Goal: Information Seeking & Learning: Learn about a topic

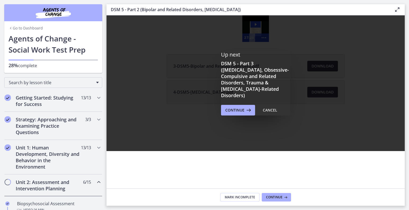
scroll to position [257, 0]
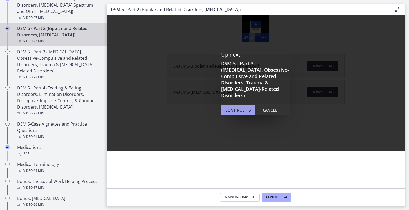
click at [243, 112] on span "Continue" at bounding box center [234, 110] width 19 height 6
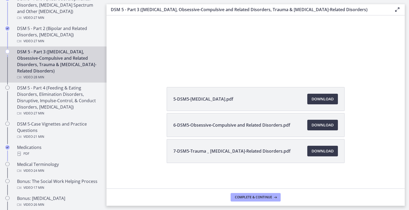
scroll to position [93, 0]
click at [328, 96] on span "Download Opens in a new window" at bounding box center [322, 99] width 22 height 6
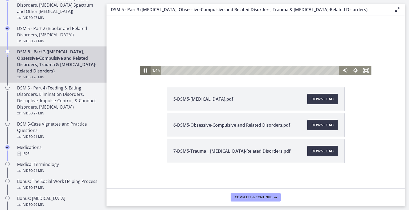
click at [140, 69] on icon "Pause" at bounding box center [145, 70] width 13 height 11
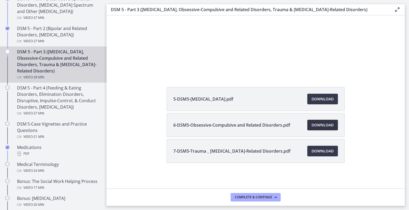
click at [333, 122] on span "Download Opens in a new window" at bounding box center [322, 125] width 22 height 6
click at [333, 148] on span "Download Opens in a new window" at bounding box center [322, 151] width 22 height 6
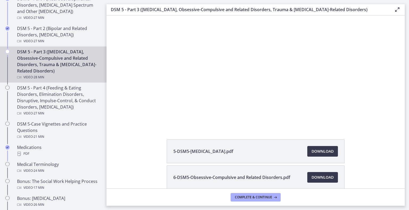
scroll to position [18, 0]
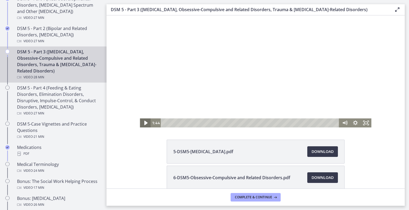
click at [139, 123] on icon "Play Video" at bounding box center [145, 123] width 13 height 11
click at [139, 122] on icon "Pause" at bounding box center [145, 123] width 13 height 11
click at [144, 124] on icon "Play Video" at bounding box center [145, 123] width 3 height 5
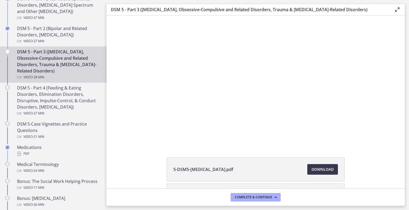
scroll to position [0, 0]
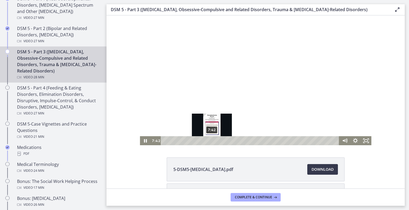
click at [203, 141] on div "7:42" at bounding box center [250, 141] width 172 height 9
click at [205, 141] on div "8:03" at bounding box center [250, 141] width 172 height 9
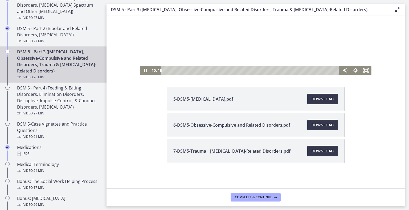
scroll to position [93, 0]
click at [233, 71] on div "12:34" at bounding box center [250, 70] width 172 height 9
click at [139, 71] on icon "Pause" at bounding box center [145, 70] width 13 height 11
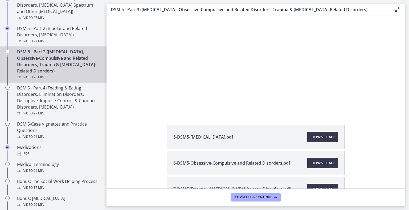
scroll to position [29, 0]
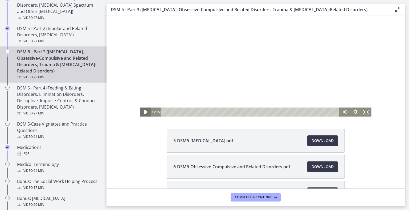
click at [139, 113] on icon "Play Video" at bounding box center [145, 112] width 13 height 11
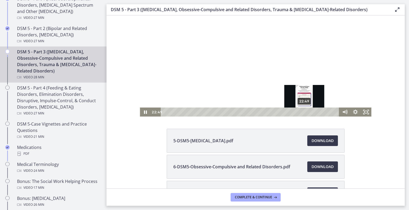
click at [295, 113] on div "22:49" at bounding box center [250, 112] width 172 height 9
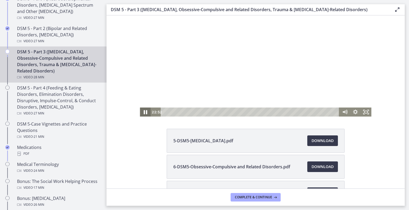
click at [143, 111] on icon "Pause" at bounding box center [144, 112] width 3 height 4
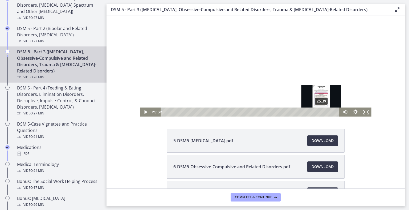
click at [313, 113] on div "25:39" at bounding box center [250, 112] width 172 height 9
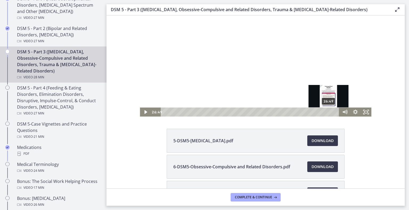
click at [320, 113] on div "26:49" at bounding box center [250, 112] width 172 height 9
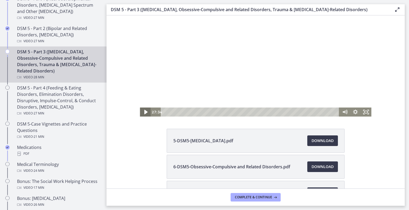
click at [139, 108] on icon "Play Video" at bounding box center [145, 112] width 13 height 11
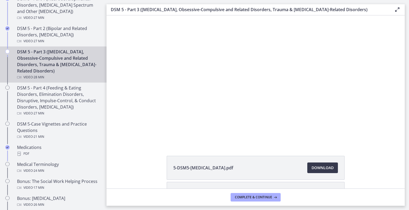
scroll to position [0, 0]
drag, startPoint x: 403, startPoint y: 68, endPoint x: 278, endPoint y: 7, distance: 138.9
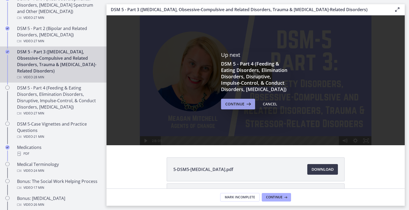
click at [235, 107] on span "Continue" at bounding box center [234, 104] width 19 height 6
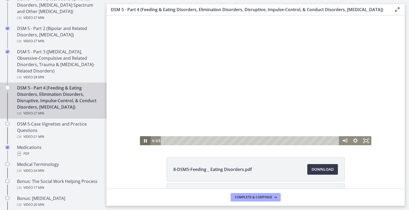
click at [144, 142] on icon "Pause" at bounding box center [145, 140] width 3 height 3
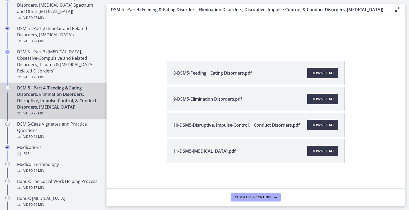
scroll to position [121, 0]
click at [333, 70] on span "Download Opens in a new window" at bounding box center [322, 73] width 22 height 6
click at [326, 96] on span "Download Opens in a new window" at bounding box center [322, 99] width 22 height 6
click at [330, 122] on span "Download Opens in a new window" at bounding box center [322, 125] width 22 height 6
click at [329, 148] on span "Download Opens in a new window" at bounding box center [322, 151] width 22 height 6
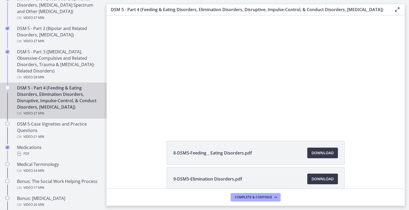
scroll to position [16, 0]
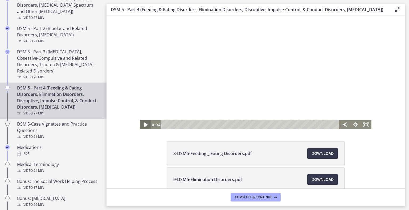
click at [144, 125] on icon "Play Video" at bounding box center [145, 125] width 3 height 5
click at [139, 126] on icon "Pause" at bounding box center [145, 125] width 13 height 11
click at [139, 123] on icon "Play Video" at bounding box center [145, 125] width 13 height 11
click at [139, 127] on icon "Pause" at bounding box center [145, 125] width 13 height 11
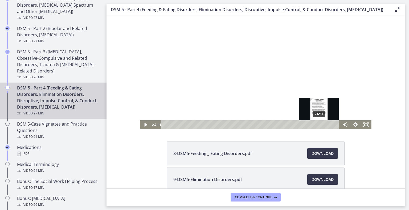
click at [310, 124] on div "24:11" at bounding box center [250, 125] width 172 height 9
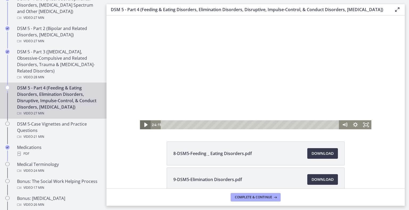
click at [139, 124] on icon "Play Video" at bounding box center [145, 125] width 13 height 11
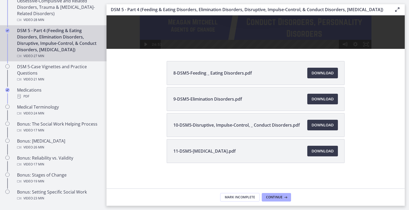
scroll to position [0, 0]
click at [282, 196] on span "Continue" at bounding box center [274, 198] width 16 height 4
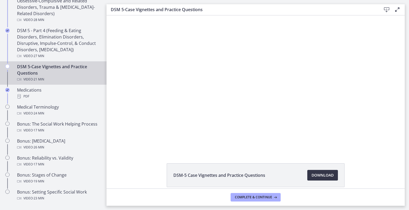
click at [329, 179] on span "Download Opens in a new window" at bounding box center [322, 175] width 22 height 6
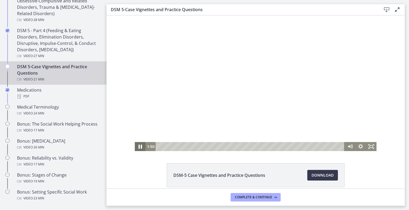
click at [138, 147] on icon "Pause" at bounding box center [139, 147] width 3 height 4
click at [134, 146] on icon "Play Video" at bounding box center [140, 147] width 13 height 11
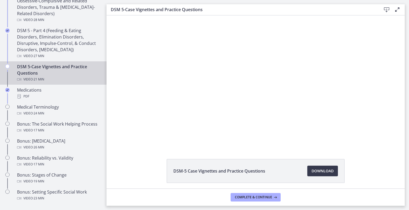
scroll to position [8, 0]
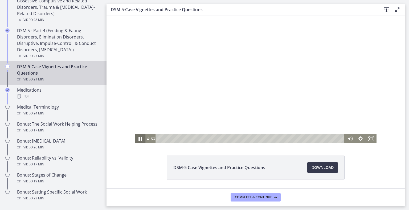
click at [134, 138] on icon "Pause" at bounding box center [140, 139] width 13 height 11
click at [135, 139] on icon "Play Video" at bounding box center [140, 139] width 11 height 9
click at [210, 140] on div "6:53" at bounding box center [250, 139] width 182 height 9
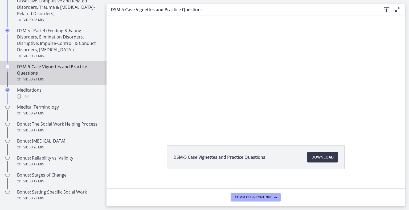
scroll to position [19, 0]
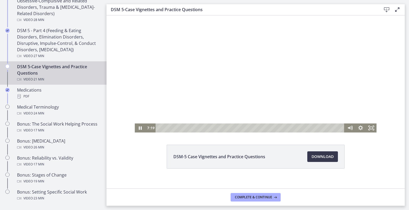
click at [202, 60] on div at bounding box center [256, 65] width 242 height 136
click at [134, 128] on icon "Pause" at bounding box center [140, 128] width 13 height 11
click at [134, 127] on icon "Play Video" at bounding box center [140, 128] width 13 height 11
click at [231, 129] on div "9:22" at bounding box center [250, 128] width 182 height 9
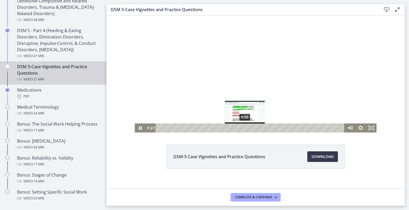
click at [236, 129] on div "9:55" at bounding box center [250, 128] width 182 height 9
click at [235, 72] on div at bounding box center [256, 65] width 242 height 136
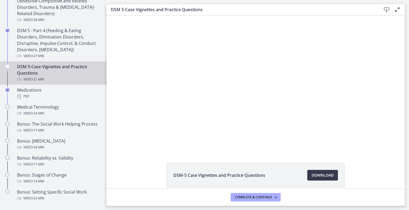
scroll to position [0, 0]
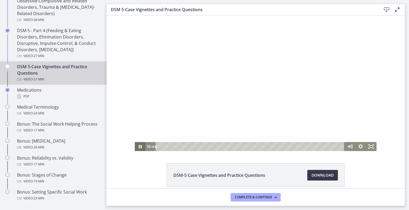
click at [135, 145] on icon "Pause" at bounding box center [140, 146] width 11 height 9
click at [263, 148] on div "13:06" at bounding box center [250, 146] width 182 height 9
click at [266, 147] on div "13:27" at bounding box center [250, 146] width 182 height 9
click at [271, 148] on div "14:00" at bounding box center [250, 146] width 182 height 9
click at [134, 145] on icon "Play Video" at bounding box center [140, 147] width 13 height 11
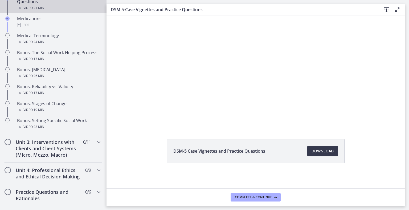
scroll to position [386, 0]
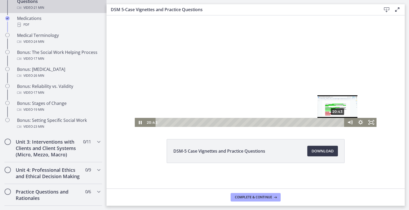
click at [329, 123] on div "20:43" at bounding box center [250, 122] width 182 height 9
click at [321, 123] on div "19:51" at bounding box center [250, 122] width 182 height 9
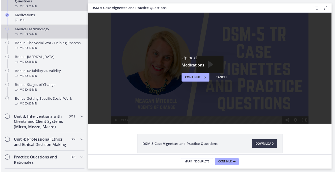
scroll to position [0, 0]
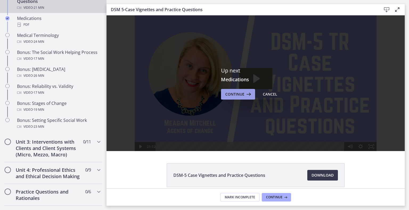
click at [227, 100] on button "Continue" at bounding box center [238, 94] width 34 height 11
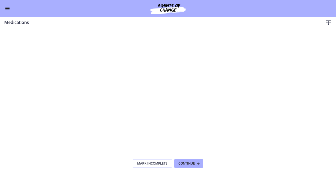
scroll to position [384, 0]
click at [188, 160] on button "Continue" at bounding box center [188, 163] width 29 height 9
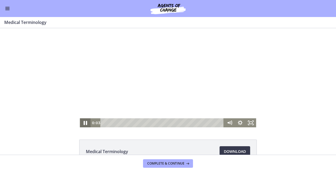
click at [81, 121] on icon "Pause" at bounding box center [85, 123] width 13 height 11
click at [84, 122] on icon "Play Video" at bounding box center [85, 123] width 3 height 5
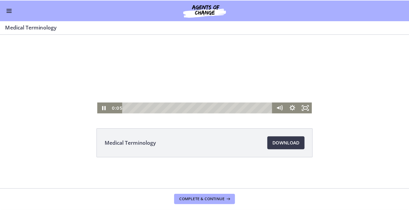
scroll to position [44, 0]
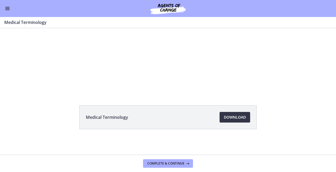
click at [236, 114] on span "Download Opens in a new window" at bounding box center [235, 117] width 22 height 6
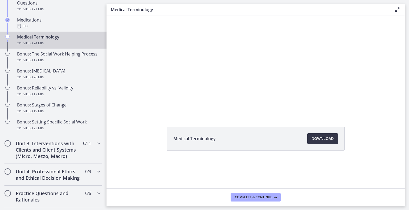
scroll to position [0, 0]
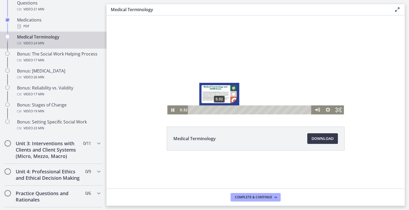
click at [212, 110] on div "5:32" at bounding box center [250, 110] width 117 height 9
click at [215, 110] on div "6:04" at bounding box center [250, 110] width 117 height 9
click at [218, 110] on div "6:39" at bounding box center [250, 110] width 117 height 9
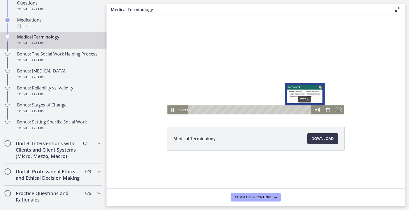
click at [298, 110] on div "22:50" at bounding box center [250, 110] width 117 height 9
click at [301, 111] on div "23:26" at bounding box center [250, 110] width 117 height 9
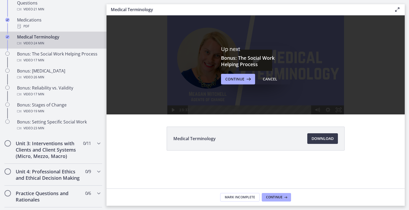
click at [277, 82] on div "Cancel" at bounding box center [270, 79] width 14 height 6
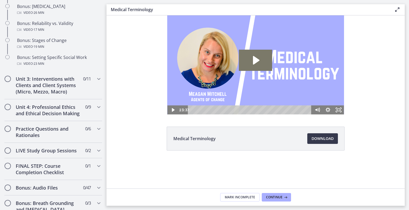
scroll to position [450, 0]
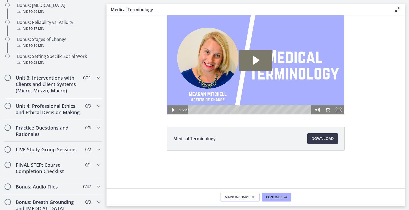
click at [102, 81] on icon "Chapters" at bounding box center [99, 78] width 6 height 6
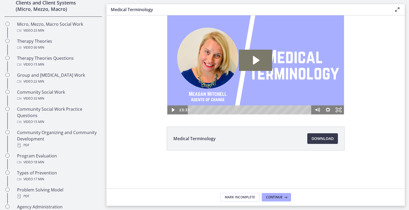
scroll to position [202, 0]
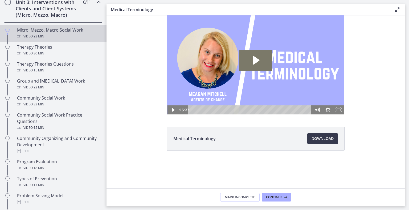
click at [41, 40] on span "· 23 min" at bounding box center [38, 36] width 11 height 6
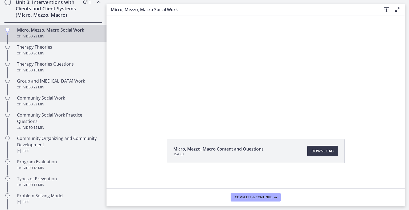
scroll to position [33, 0]
click at [336, 172] on footer "Complete & continue" at bounding box center [255, 197] width 298 height 17
click at [333, 148] on span "Download Opens in a new window" at bounding box center [322, 151] width 22 height 6
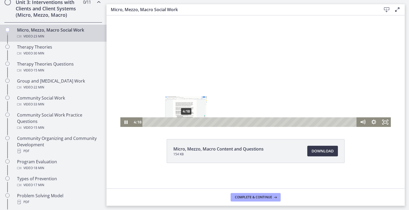
click at [177, 122] on div "4:18" at bounding box center [250, 123] width 207 height 10
click at [172, 121] on div "3:46" at bounding box center [250, 123] width 207 height 10
click at [176, 122] on div "4:12" at bounding box center [250, 123] width 207 height 10
click at [199, 122] on div "6:38" at bounding box center [250, 123] width 207 height 10
click at [205, 122] on div "7:16" at bounding box center [250, 123] width 207 height 10
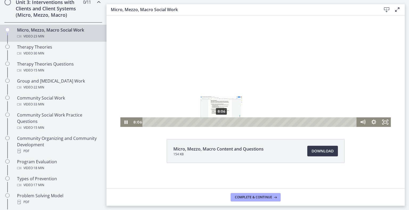
click at [212, 122] on div "8:06" at bounding box center [250, 123] width 207 height 10
click at [218, 122] on div "8:46" at bounding box center [250, 123] width 207 height 10
click at [225, 122] on div "9:26" at bounding box center [250, 123] width 207 height 10
click at [229, 122] on div "9:57" at bounding box center [250, 123] width 207 height 10
click at [236, 122] on div "10:39" at bounding box center [250, 123] width 207 height 10
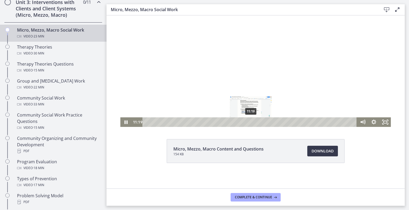
click at [242, 122] on div "11:19" at bounding box center [250, 123] width 207 height 10
click at [246, 122] on div "11:48" at bounding box center [250, 123] width 207 height 10
click at [252, 122] on div "12:24" at bounding box center [250, 123] width 207 height 10
click at [255, 124] on div "12:43" at bounding box center [250, 123] width 207 height 10
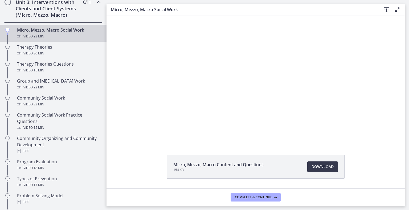
scroll to position [2, 0]
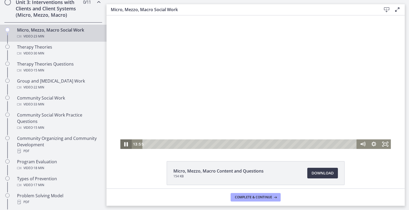
click at [124, 144] on icon "Pause" at bounding box center [126, 144] width 4 height 5
click at [125, 143] on icon "Play Video" at bounding box center [126, 144] width 3 height 5
click at [272, 143] on div "14:34" at bounding box center [250, 145] width 207 height 10
click at [275, 143] on div "14:53" at bounding box center [250, 145] width 207 height 10
click at [280, 144] on div "15:25" at bounding box center [250, 145] width 207 height 10
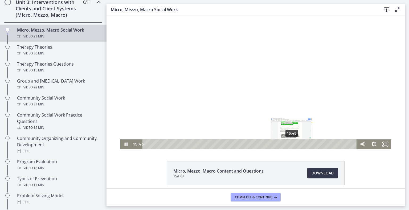
click at [283, 144] on div "15:45" at bounding box center [250, 145] width 207 height 10
click at [119, 145] on icon "Pause" at bounding box center [126, 144] width 14 height 11
click at [120, 143] on icon "Play Video" at bounding box center [127, 144] width 14 height 11
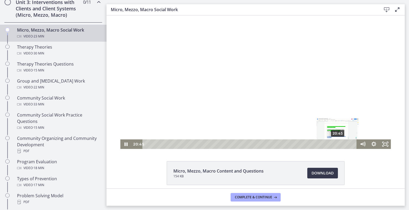
click at [329, 144] on div "20:45" at bounding box center [250, 145] width 207 height 10
click at [336, 143] on div "21:32" at bounding box center [250, 145] width 207 height 10
click at [336, 143] on div "22:07" at bounding box center [250, 145] width 207 height 10
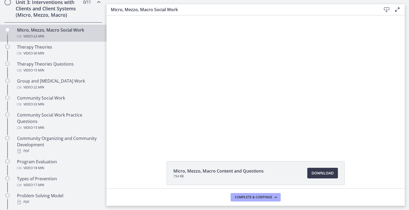
scroll to position [0, 0]
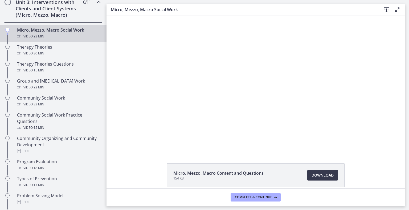
drag, startPoint x: 402, startPoint y: 100, endPoint x: 279, endPoint y: 56, distance: 130.5
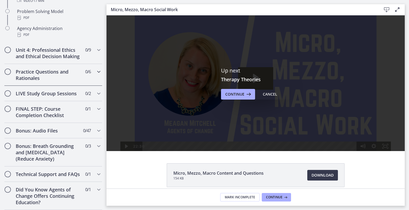
click at [102, 75] on icon "Chapters" at bounding box center [99, 72] width 6 height 6
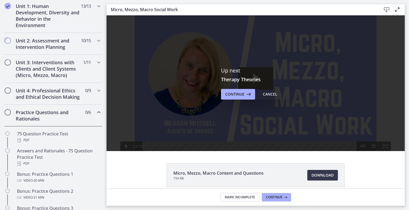
scroll to position [120, 0]
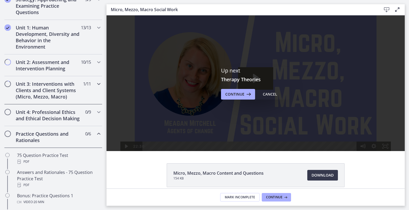
click at [75, 100] on h2 "Unit 3: Interventions with Clients and Client Systems (Micro, Mezzo, Macro)" at bounding box center [48, 90] width 65 height 19
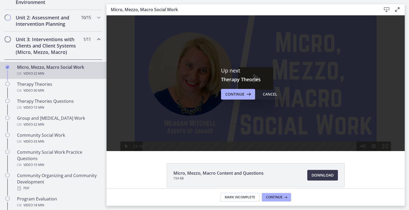
scroll to position [186, 0]
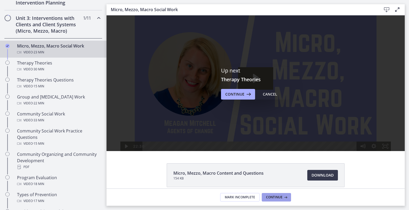
click at [280, 172] on span "Continue" at bounding box center [274, 198] width 16 height 4
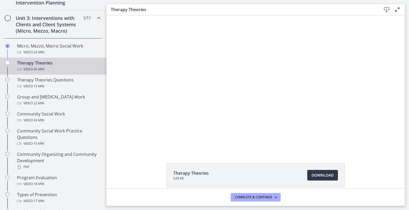
click at [333, 172] on span "Download Opens in a new window" at bounding box center [322, 175] width 22 height 6
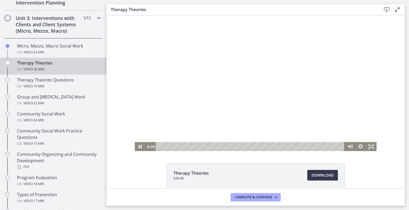
click at [219, 96] on div at bounding box center [256, 83] width 242 height 136
click at [316, 89] on div at bounding box center [256, 83] width 242 height 136
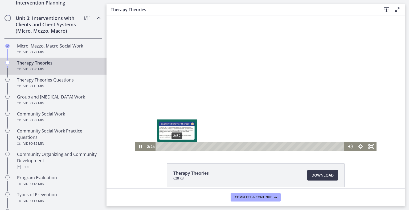
click at [168, 146] on div "2:52" at bounding box center [250, 146] width 182 height 9
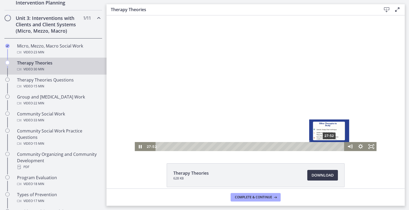
click at [320, 146] on div "27:52" at bounding box center [250, 146] width 182 height 9
click at [329, 146] on div "29:18" at bounding box center [250, 146] width 182 height 9
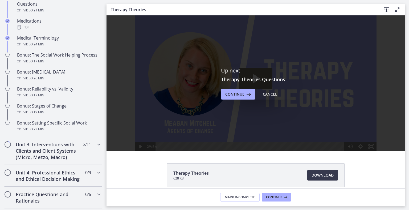
scroll to position [400, 0]
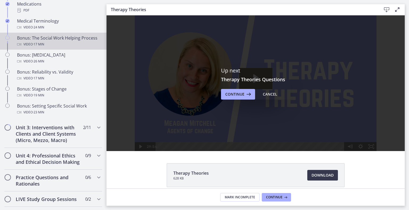
click at [61, 48] on div "Video · 17 min" at bounding box center [58, 44] width 83 height 6
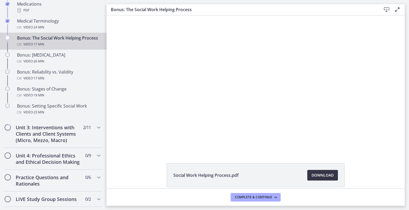
click at [332, 172] on span "Download Opens in a new window" at bounding box center [322, 175] width 22 height 6
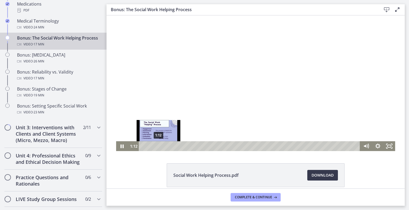
click at [149, 146] on div "1:12" at bounding box center [250, 147] width 214 height 10
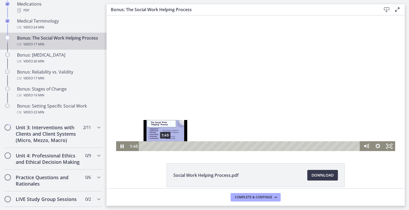
click at [156, 146] on div "1:45" at bounding box center [250, 147] width 214 height 10
click at [160, 146] on div "2:04" at bounding box center [250, 147] width 214 height 10
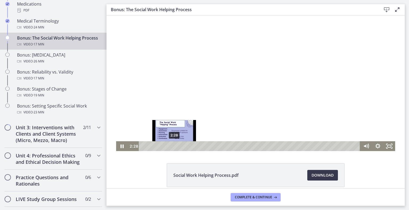
click at [165, 146] on div "2:28" at bounding box center [250, 147] width 214 height 10
click at [172, 147] on div "2:59" at bounding box center [250, 147] width 214 height 10
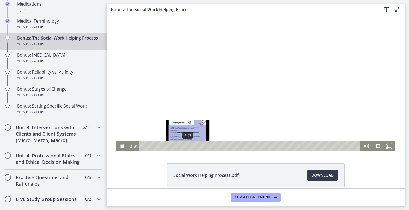
click at [179, 147] on div "3:31" at bounding box center [250, 147] width 214 height 10
click at [187, 147] on div "4:12" at bounding box center [250, 147] width 214 height 10
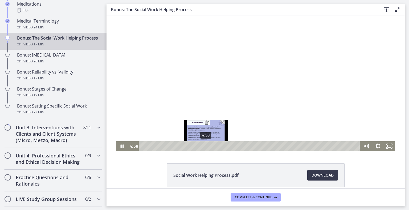
click at [197, 146] on div "4:58" at bounding box center [250, 147] width 214 height 10
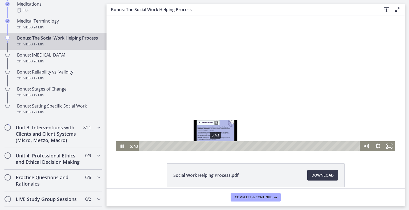
click at [206, 146] on div "5:43" at bounding box center [250, 147] width 214 height 10
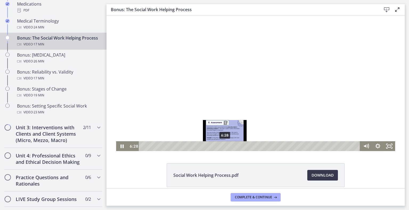
click at [216, 146] on div "6:28" at bounding box center [250, 147] width 214 height 10
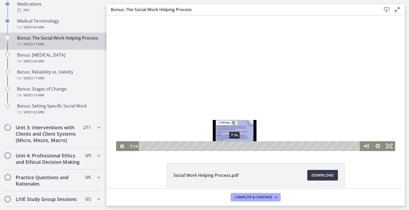
click at [226, 146] on div "7:14" at bounding box center [250, 147] width 214 height 10
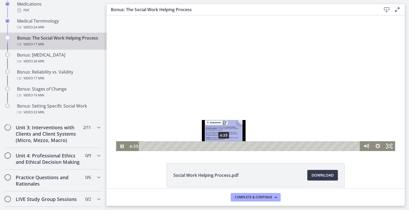
click at [215, 147] on div "6:23" at bounding box center [250, 147] width 214 height 10
click at [218, 147] on div "6:38" at bounding box center [250, 147] width 214 height 10
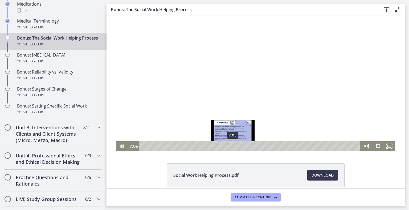
click at [224, 146] on div "7:05" at bounding box center [250, 147] width 214 height 10
click at [229, 146] on div "7:29" at bounding box center [250, 147] width 214 height 10
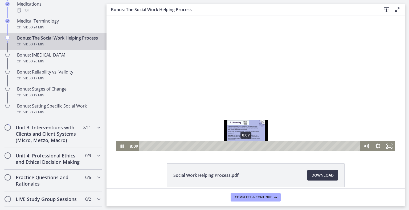
click at [237, 147] on div "8:09" at bounding box center [250, 147] width 214 height 10
click at [244, 146] on div "8:43" at bounding box center [250, 147] width 214 height 10
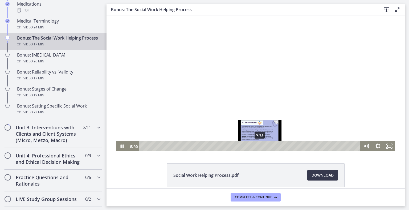
click at [251, 145] on div "9:13" at bounding box center [250, 147] width 214 height 10
click at [258, 146] on div "9:48" at bounding box center [250, 147] width 214 height 10
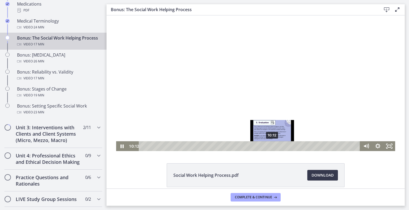
click at [263, 146] on div "10:12" at bounding box center [250, 147] width 214 height 10
click at [270, 146] on div "10:45" at bounding box center [250, 147] width 214 height 10
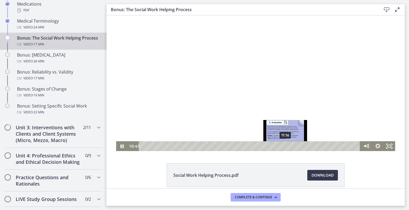
click at [276, 145] on div "11:16" at bounding box center [250, 147] width 214 height 10
click at [283, 145] on div "11:48" at bounding box center [250, 147] width 214 height 10
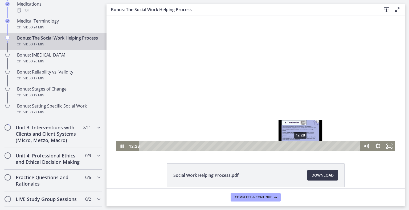
click at [292, 145] on div "12:28" at bounding box center [250, 147] width 214 height 10
click at [300, 146] on div "13:06" at bounding box center [250, 147] width 214 height 10
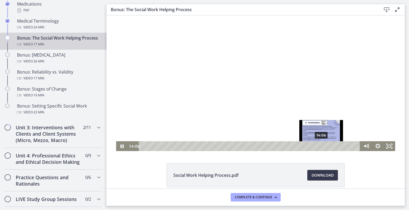
click at [312, 145] on div "14:06" at bounding box center [250, 147] width 214 height 10
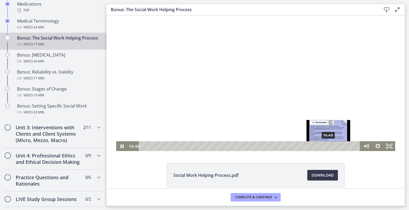
click at [320, 145] on div "14:40" at bounding box center [250, 147] width 214 height 10
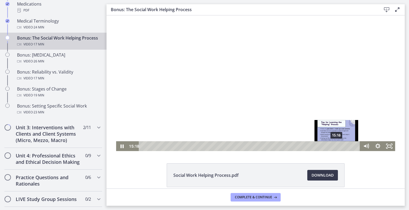
click at [328, 146] on div "15:18" at bounding box center [250, 147] width 214 height 10
click at [332, 146] on div "15:38" at bounding box center [250, 147] width 214 height 10
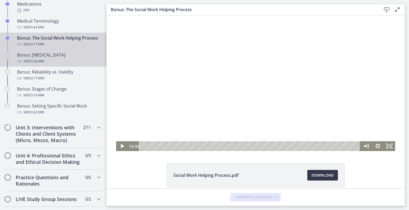
click at [72, 65] on div "Video · 26 min" at bounding box center [58, 61] width 83 height 6
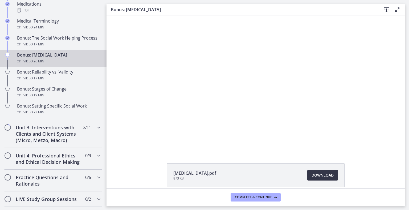
click at [333, 172] on span "Download Opens in a new window" at bounding box center [322, 175] width 22 height 6
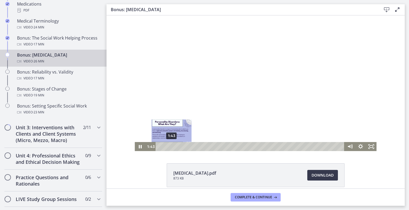
click at [163, 146] on div "1:43" at bounding box center [250, 146] width 182 height 9
click at [170, 147] on div "2:43" at bounding box center [250, 146] width 182 height 9
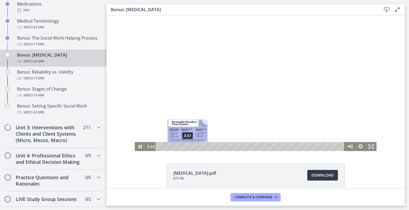
click at [179, 148] on div "3:57" at bounding box center [250, 146] width 182 height 9
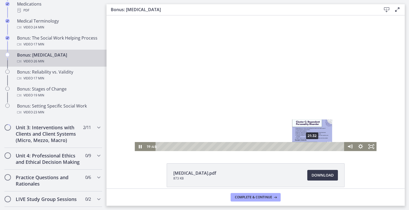
click at [303, 148] on div "21:32" at bounding box center [250, 146] width 182 height 9
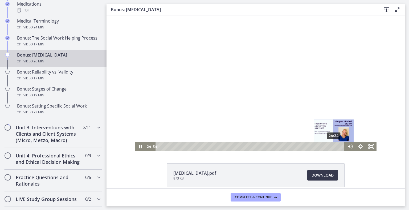
click at [325, 147] on div "24:34" at bounding box center [250, 146] width 182 height 9
click at [322, 147] on div "24:07" at bounding box center [250, 146] width 182 height 9
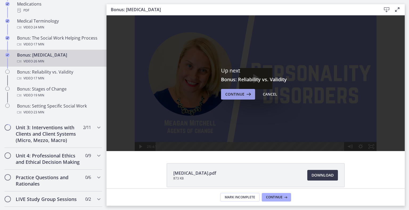
click at [242, 98] on span "Continue" at bounding box center [234, 94] width 19 height 6
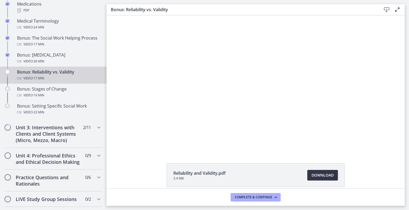
click at [333, 172] on span "Download Opens in a new window" at bounding box center [322, 175] width 22 height 6
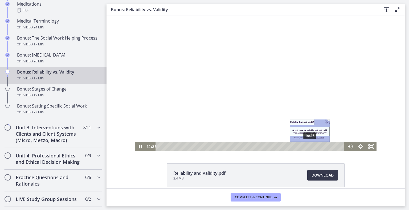
click at [301, 146] on div "14:25" at bounding box center [250, 146] width 182 height 9
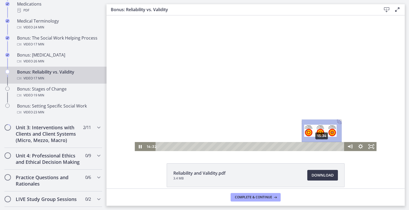
click at [313, 146] on div "15:34" at bounding box center [250, 146] width 182 height 9
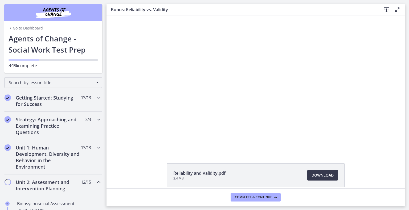
scroll to position [400, 0]
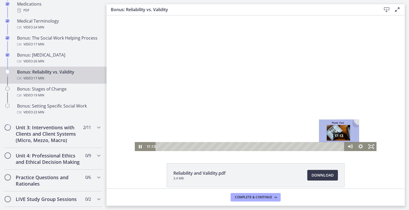
click at [330, 147] on div "17:13" at bounding box center [250, 146] width 182 height 9
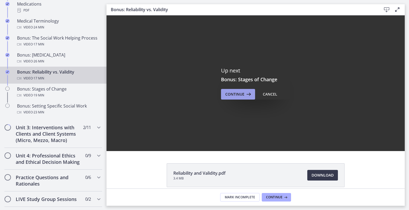
click at [238, 96] on span "Continue" at bounding box center [234, 94] width 19 height 6
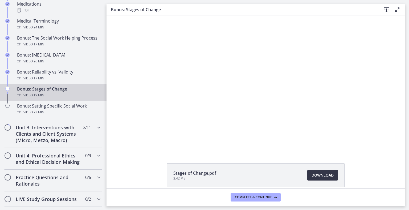
click at [329, 179] on span "Download Opens in a new window" at bounding box center [322, 175] width 22 height 6
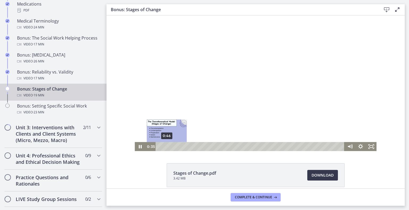
click at [159, 147] on div "0:46" at bounding box center [250, 146] width 182 height 9
click at [169, 148] on div "1:56" at bounding box center [250, 146] width 182 height 9
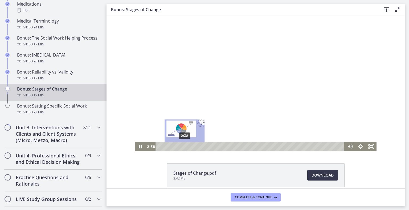
click at [176, 148] on div "2:38" at bounding box center [250, 146] width 182 height 9
click at [184, 148] on div "3:31" at bounding box center [250, 146] width 182 height 9
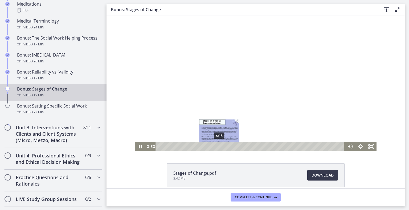
click at [210, 146] on div "6:15" at bounding box center [250, 146] width 182 height 9
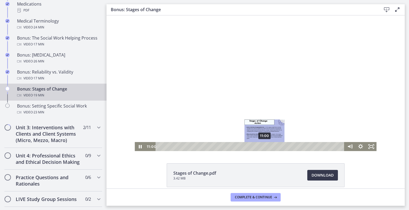
click at [256, 147] on div "11:00" at bounding box center [250, 146] width 182 height 9
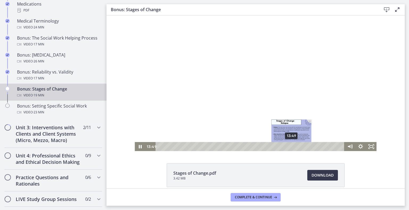
click at [283, 148] on div "13:49" at bounding box center [250, 146] width 182 height 9
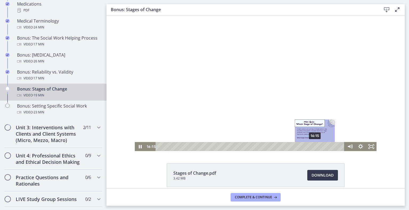
click at [306, 148] on div "16:15" at bounding box center [250, 146] width 182 height 9
click at [303, 148] on div "15:59" at bounding box center [250, 146] width 182 height 9
click at [306, 146] on div "16:15" at bounding box center [250, 146] width 182 height 9
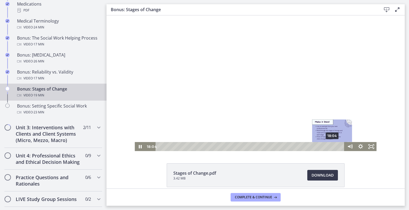
click at [323, 146] on div "18:04" at bounding box center [250, 146] width 182 height 9
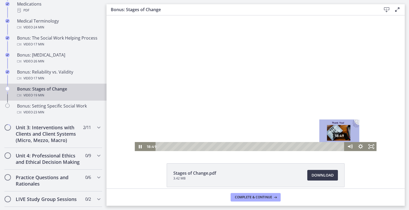
click at [330, 146] on div "18:49" at bounding box center [250, 146] width 182 height 9
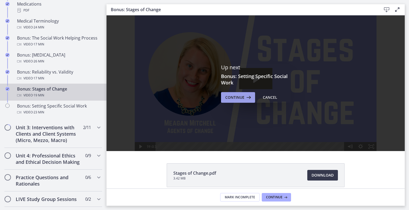
click at [228, 101] on span "Continue" at bounding box center [234, 97] width 19 height 6
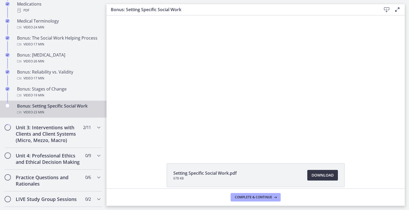
click at [321, 181] on link "Download Opens in a new window" at bounding box center [322, 175] width 31 height 11
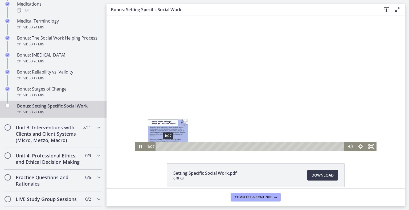
click at [159, 147] on div "1:07" at bounding box center [250, 146] width 182 height 9
click at [163, 146] on div "1:33" at bounding box center [250, 146] width 182 height 9
click at [166, 146] on div "2:02" at bounding box center [250, 146] width 182 height 9
click at [169, 146] on div "2:20" at bounding box center [250, 146] width 182 height 9
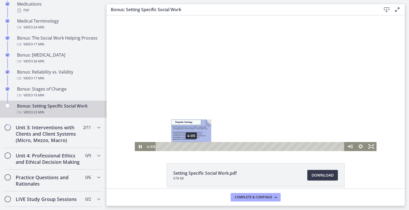
click at [182, 146] on div "4:05" at bounding box center [250, 146] width 182 height 9
click at [186, 147] on div "4:36" at bounding box center [250, 146] width 182 height 9
click at [192, 147] on div "5:21" at bounding box center [250, 146] width 182 height 9
click at [196, 147] on div "5:51" at bounding box center [250, 146] width 182 height 9
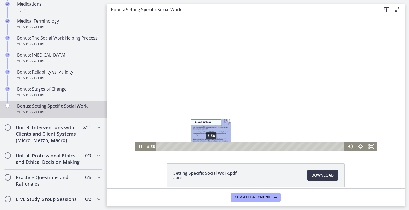
click at [202, 147] on div "6:38" at bounding box center [250, 146] width 182 height 9
click at [206, 147] on div "7:07" at bounding box center [250, 146] width 182 height 9
click at [212, 147] on div "7:54" at bounding box center [250, 146] width 182 height 9
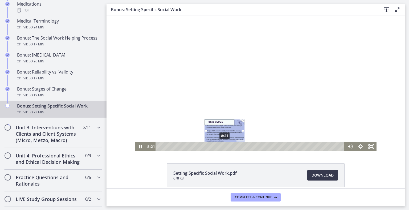
click at [216, 147] on div "8:21" at bounding box center [250, 146] width 182 height 9
click at [221, 147] on div "9:04" at bounding box center [250, 146] width 182 height 9
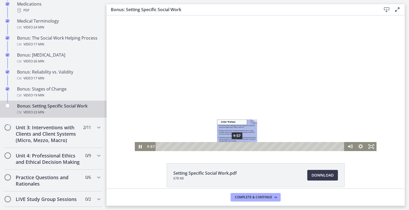
click at [228, 147] on div "9:57" at bounding box center [250, 146] width 182 height 9
click at [234, 147] on div "10:40" at bounding box center [250, 146] width 182 height 9
click at [238, 147] on div "11:11" at bounding box center [250, 146] width 182 height 9
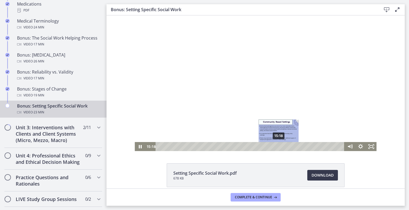
click at [270, 147] on div "15:18" at bounding box center [250, 146] width 182 height 9
click at [276, 147] on div "16:05" at bounding box center [250, 146] width 182 height 9
click at [284, 147] on div "17:05" at bounding box center [250, 146] width 182 height 9
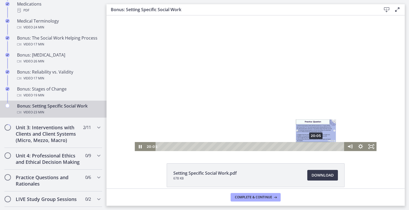
click at [307, 146] on div "20:05" at bounding box center [250, 146] width 182 height 9
click at [311, 147] on div "20:37" at bounding box center [250, 146] width 182 height 9
click at [315, 146] on div "21:02" at bounding box center [250, 146] width 182 height 9
click at [317, 146] on div "21:22" at bounding box center [250, 146] width 182 height 9
click at [320, 146] on div "21:45" at bounding box center [250, 146] width 182 height 9
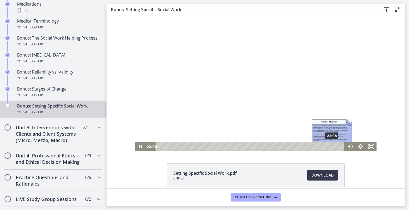
click at [323, 146] on div "22:08" at bounding box center [250, 146] width 182 height 9
click at [331, 147] on div "23:07" at bounding box center [250, 146] width 182 height 9
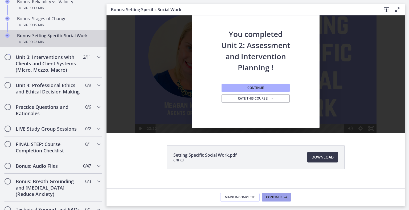
click at [282, 199] on span "Continue" at bounding box center [274, 198] width 16 height 4
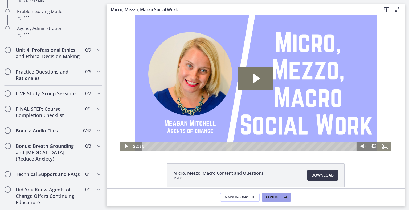
click at [282, 197] on span "Continue" at bounding box center [274, 198] width 16 height 4
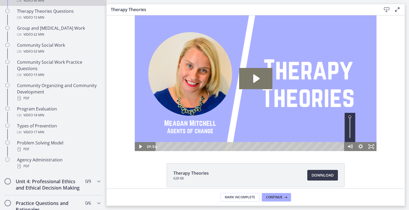
scroll to position [256, 0]
drag, startPoint x: 117, startPoint y: 51, endPoint x: 3, endPoint y: 109, distance: 128.3
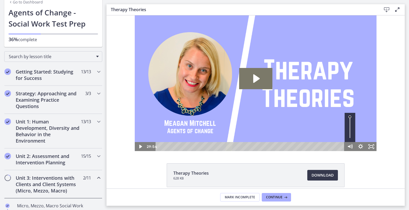
scroll to position [0, 0]
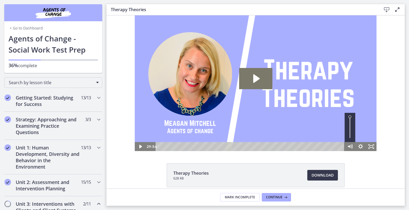
drag, startPoint x: 117, startPoint y: 97, endPoint x: 5, endPoint y: 0, distance: 148.3
click at [15, 31] on link "Go to Dashboard" at bounding box center [26, 28] width 34 height 5
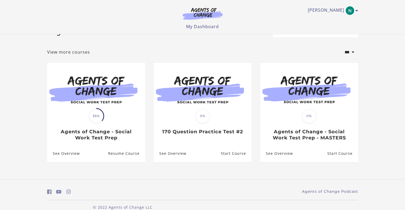
scroll to position [27, 0]
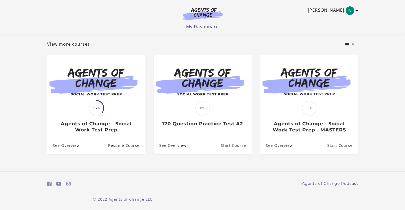
click at [357, 10] on icon "Toggle menu" at bounding box center [356, 11] width 3 height 4
click at [330, 38] on link "Sign Out" at bounding box center [335, 37] width 47 height 9
